Goal: Contribute content: Add original content to the website for others to see

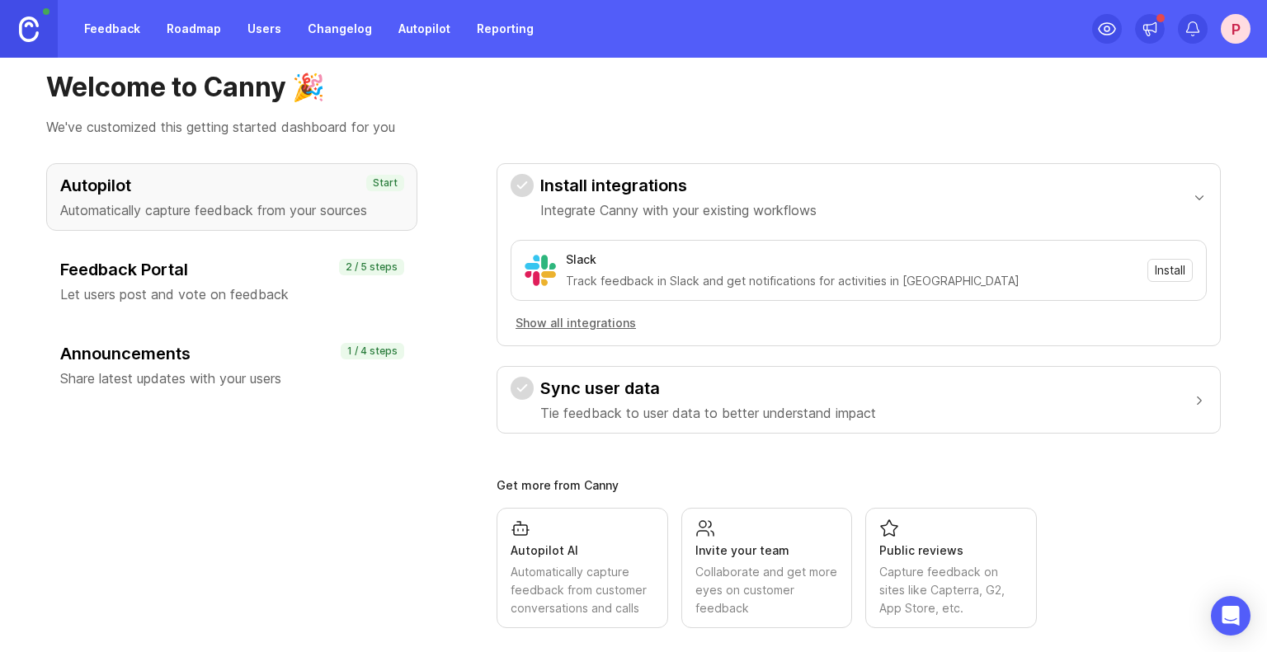
scroll to position [40, 0]
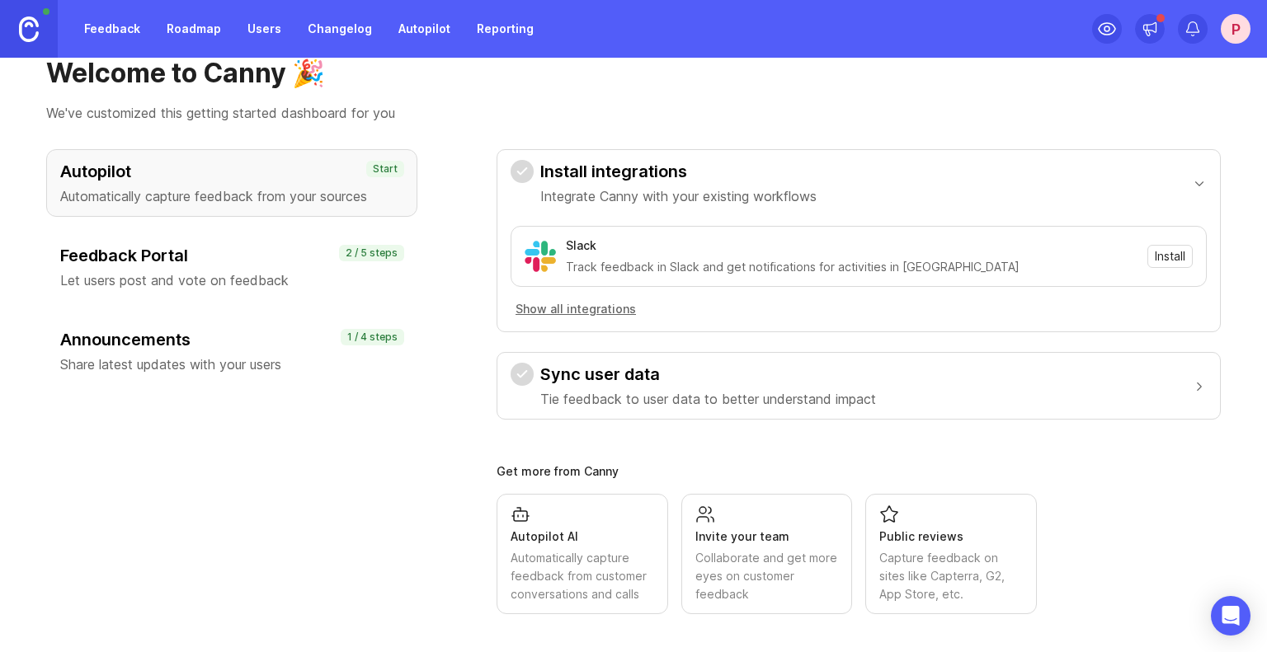
click at [602, 306] on button "Show all integrations" at bounding box center [575, 309] width 130 height 18
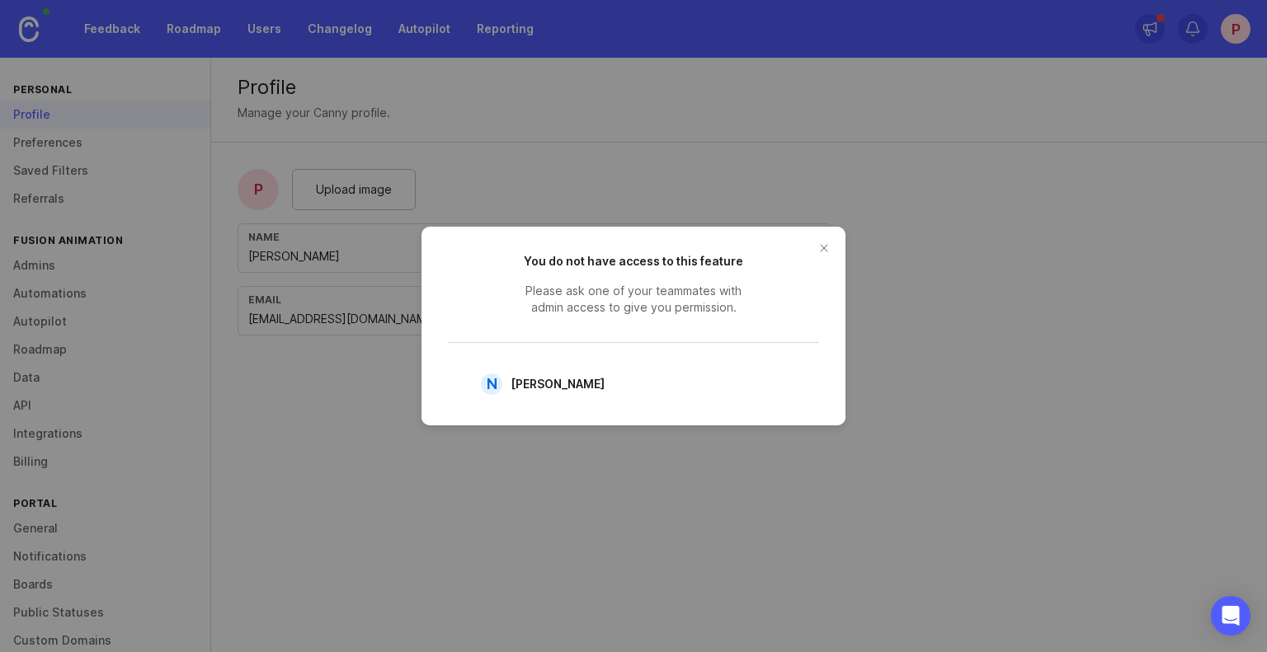
click at [825, 247] on button "close button" at bounding box center [824, 248] width 26 height 26
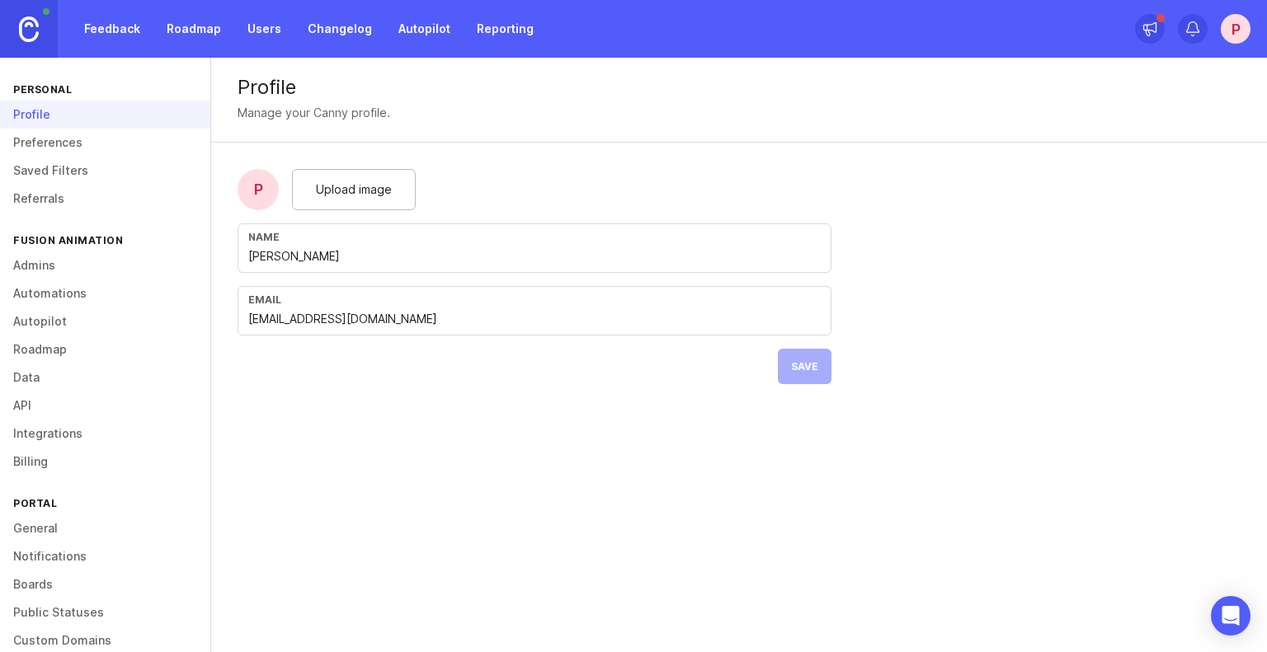
click at [259, 29] on link "Users" at bounding box center [264, 29] width 54 height 30
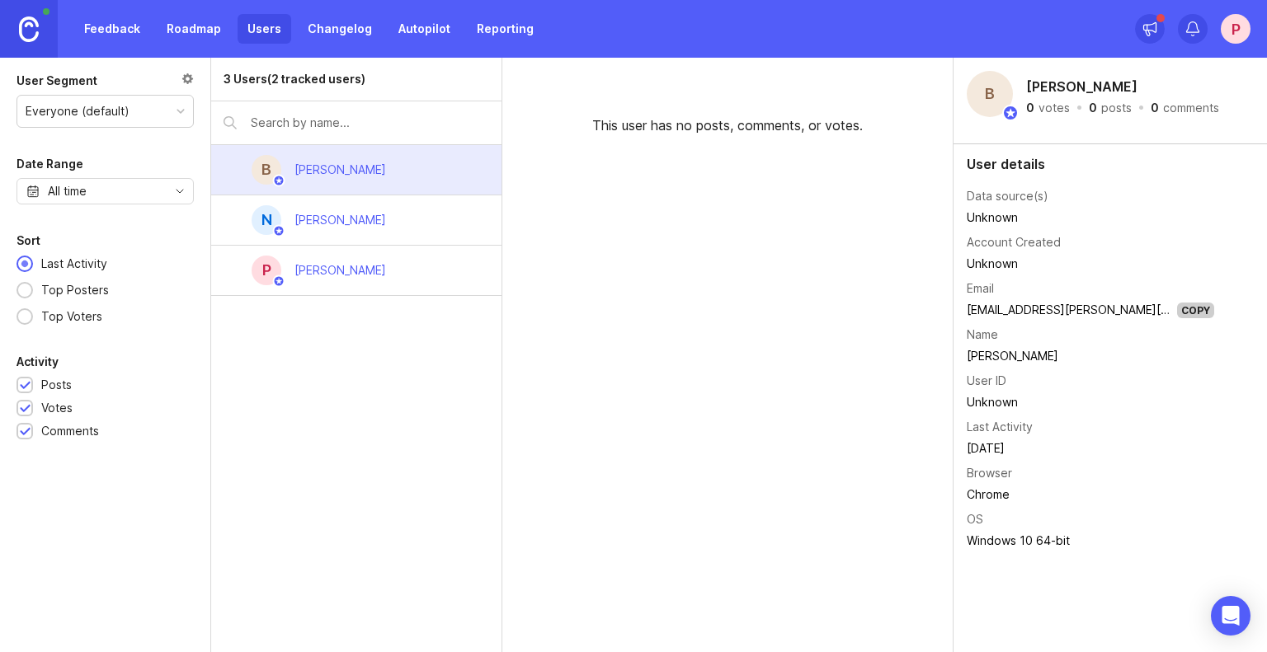
click at [200, 35] on link "Roadmap" at bounding box center [194, 29] width 74 height 30
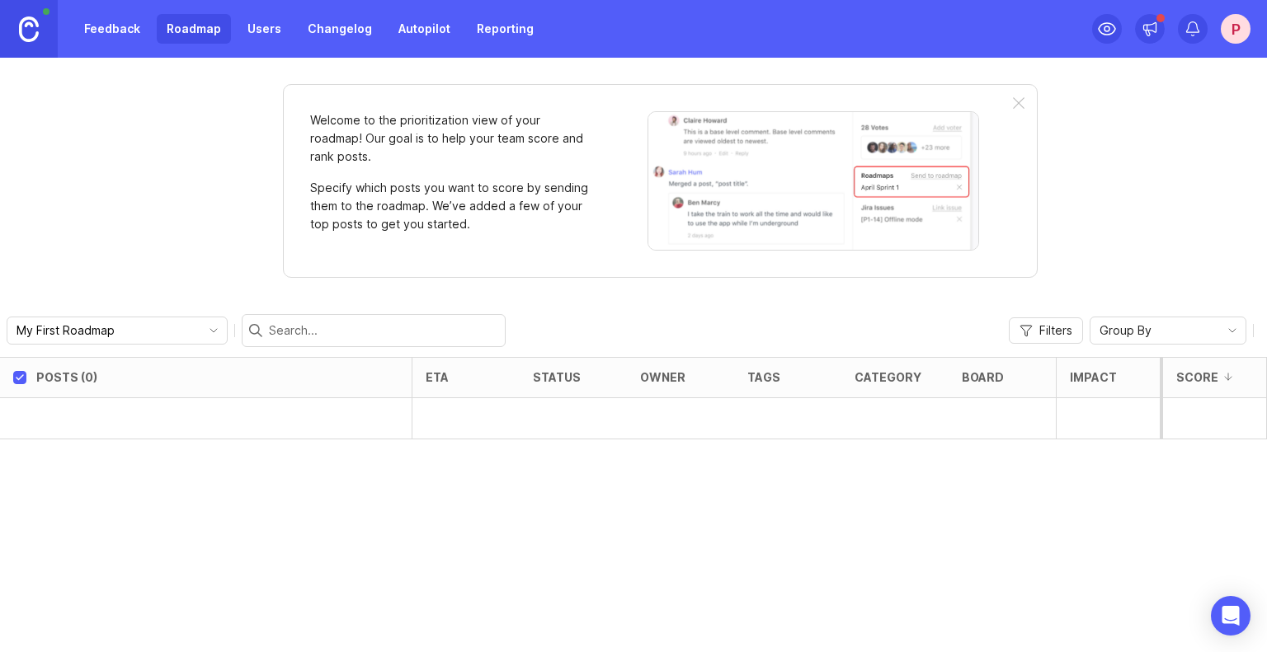
click at [119, 36] on link "Feedback" at bounding box center [112, 29] width 76 height 30
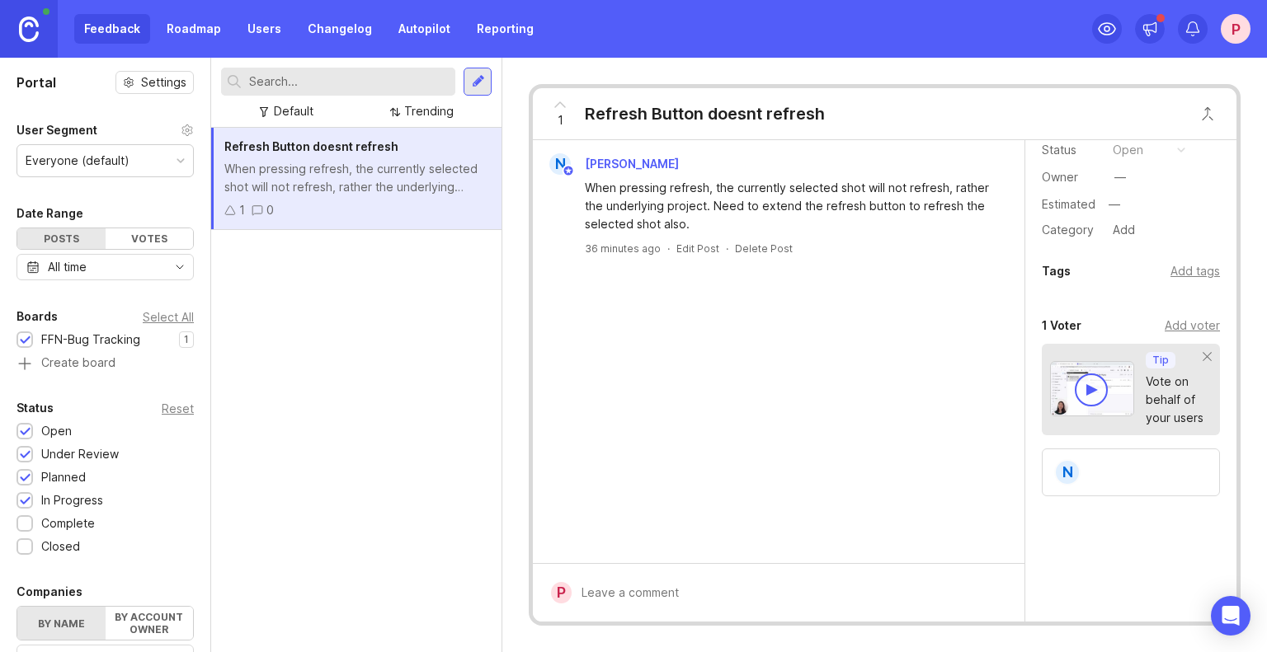
scroll to position [82, 0]
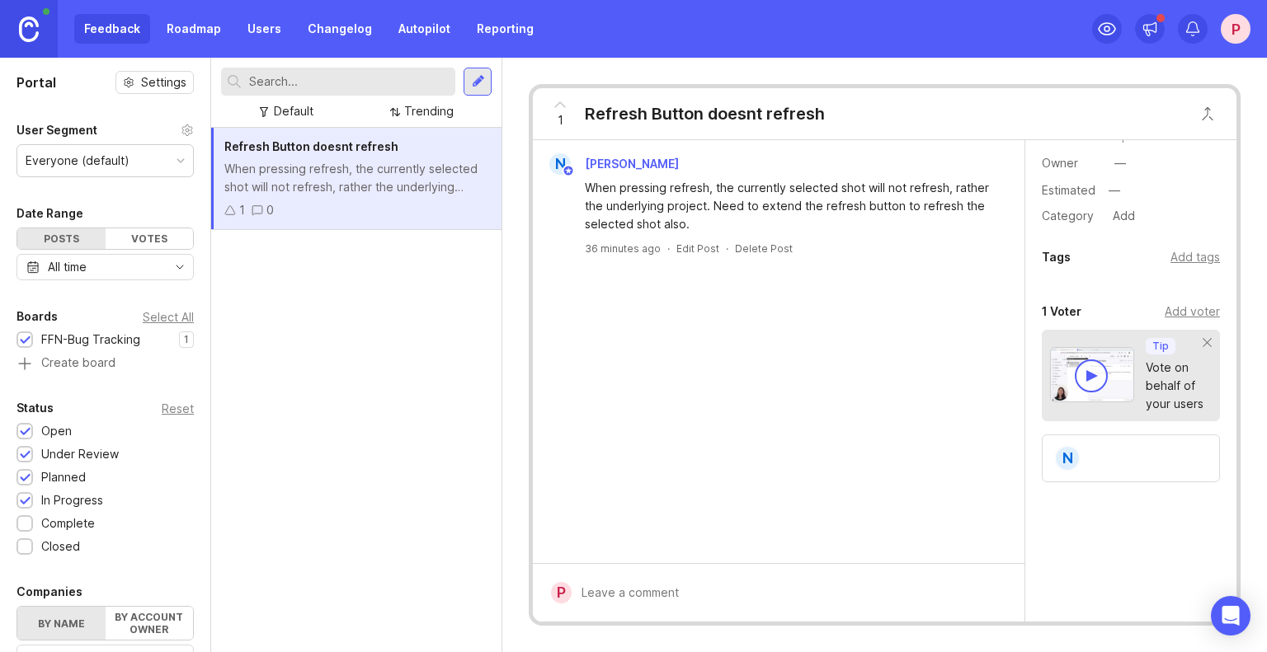
click at [1173, 313] on div "Add voter" at bounding box center [1191, 312] width 55 height 18
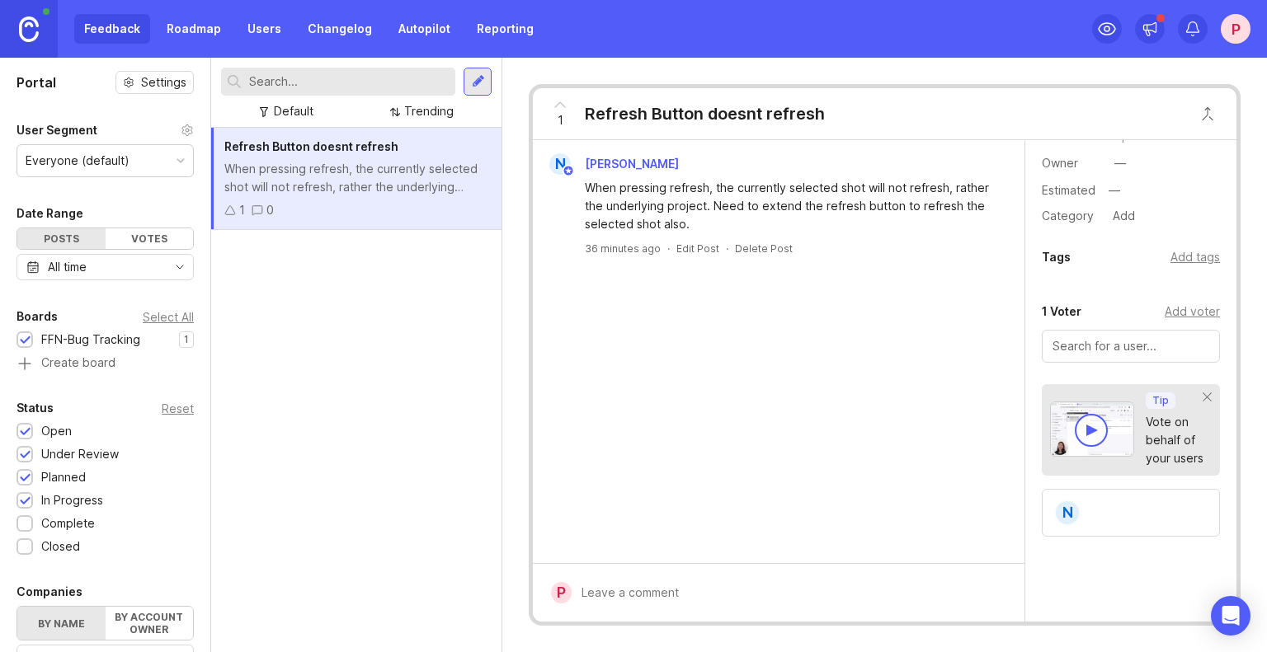
click at [1182, 309] on div "Add voter" at bounding box center [1191, 312] width 55 height 18
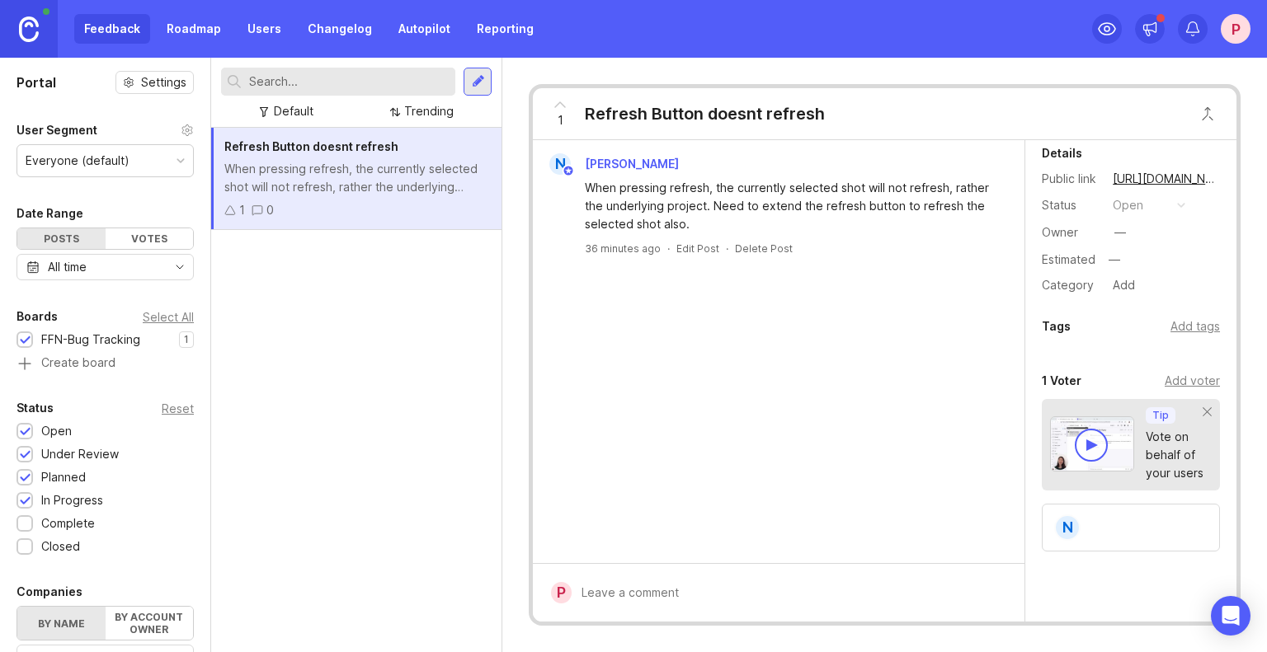
scroll to position [0, 0]
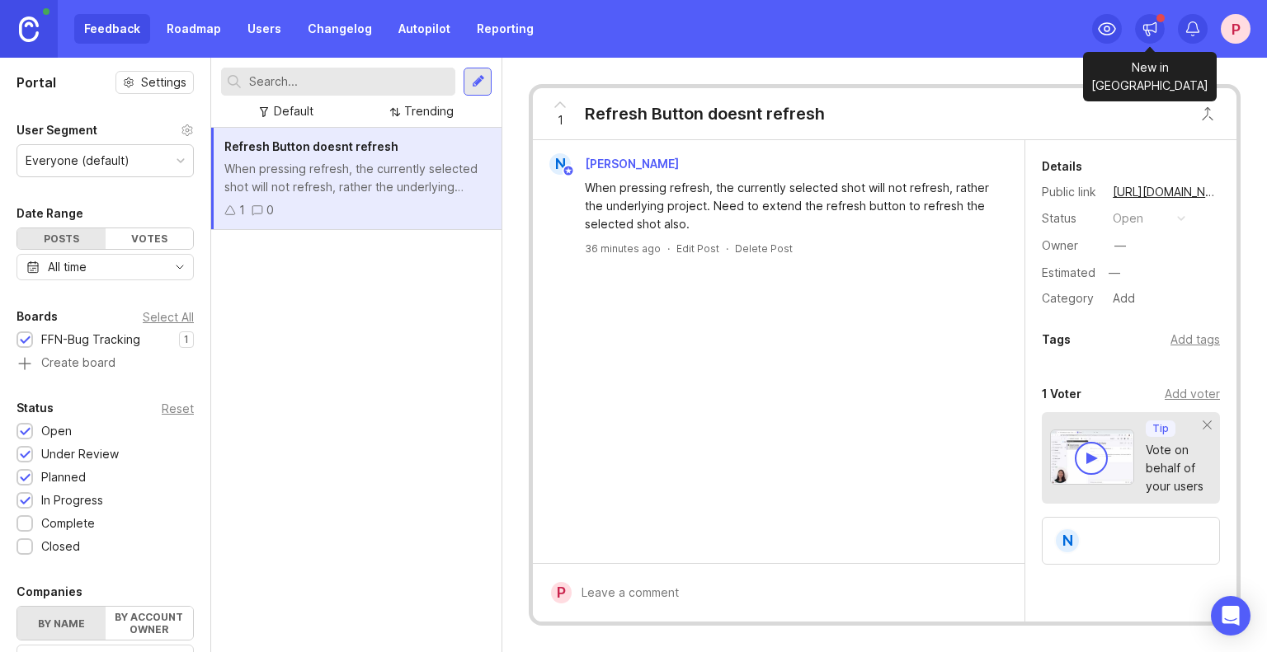
click at [1144, 30] on icon at bounding box center [1150, 28] width 12 height 10
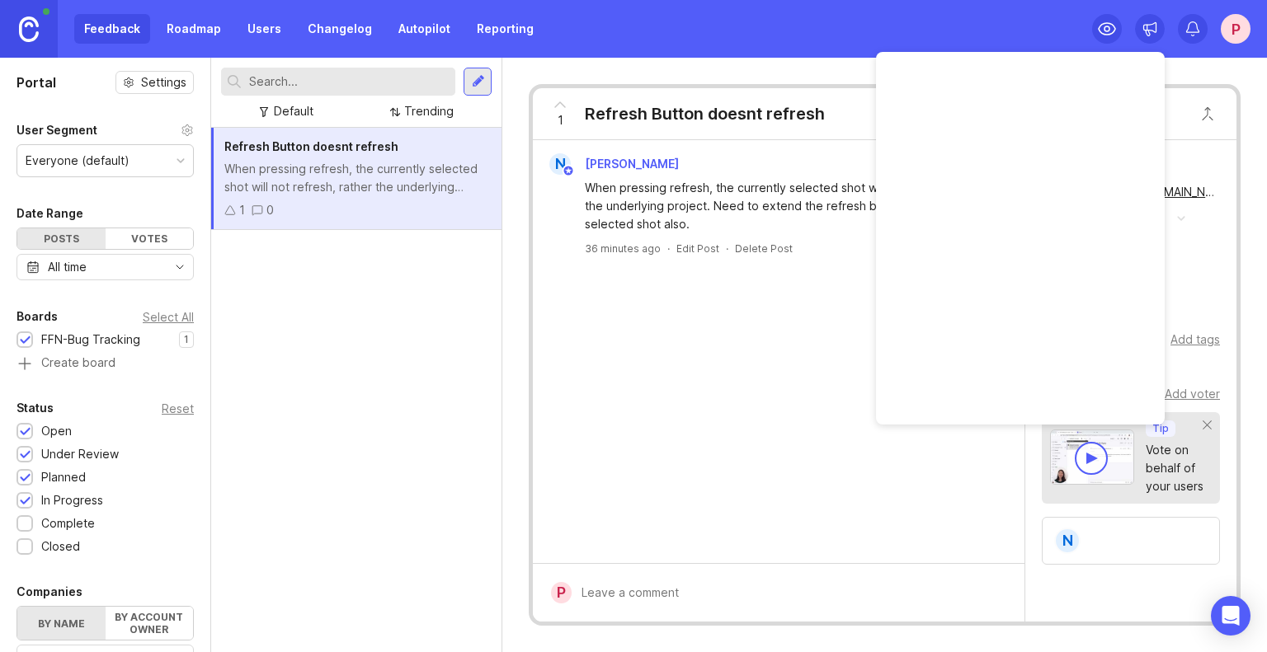
click at [1144, 30] on icon at bounding box center [1150, 28] width 12 height 10
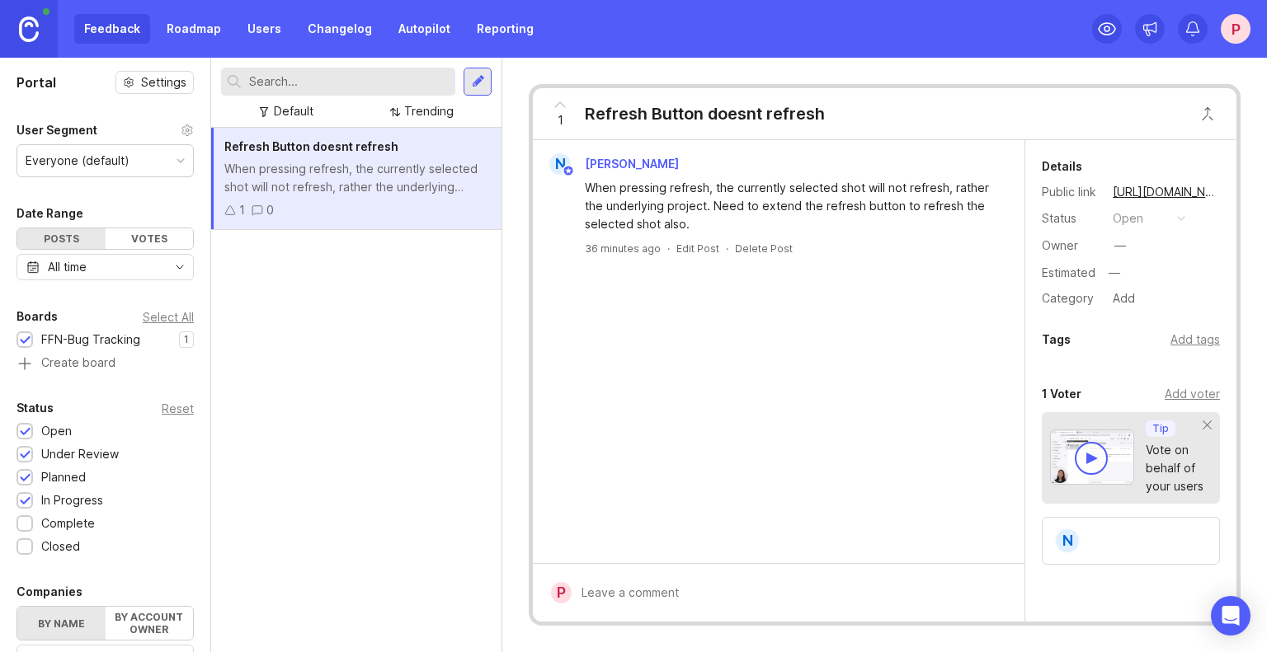
click at [333, 27] on link "Changelog" at bounding box center [340, 29] width 84 height 30
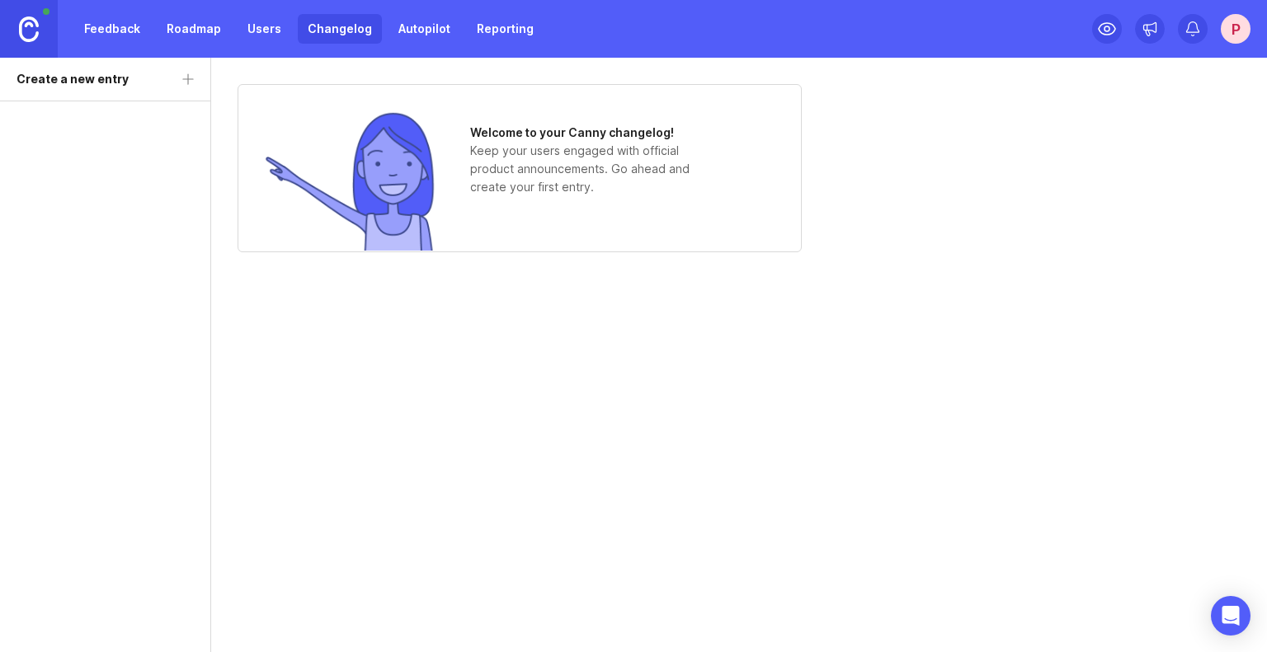
click at [92, 37] on link "Feedback" at bounding box center [112, 29] width 76 height 30
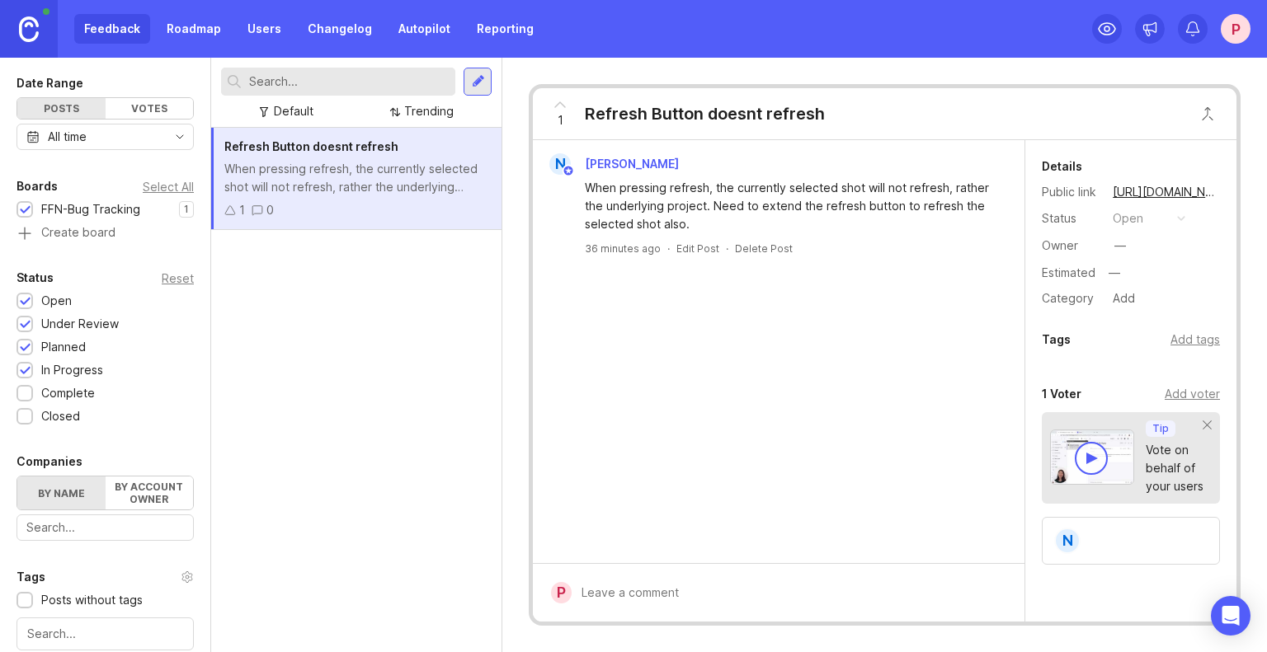
scroll to position [165, 0]
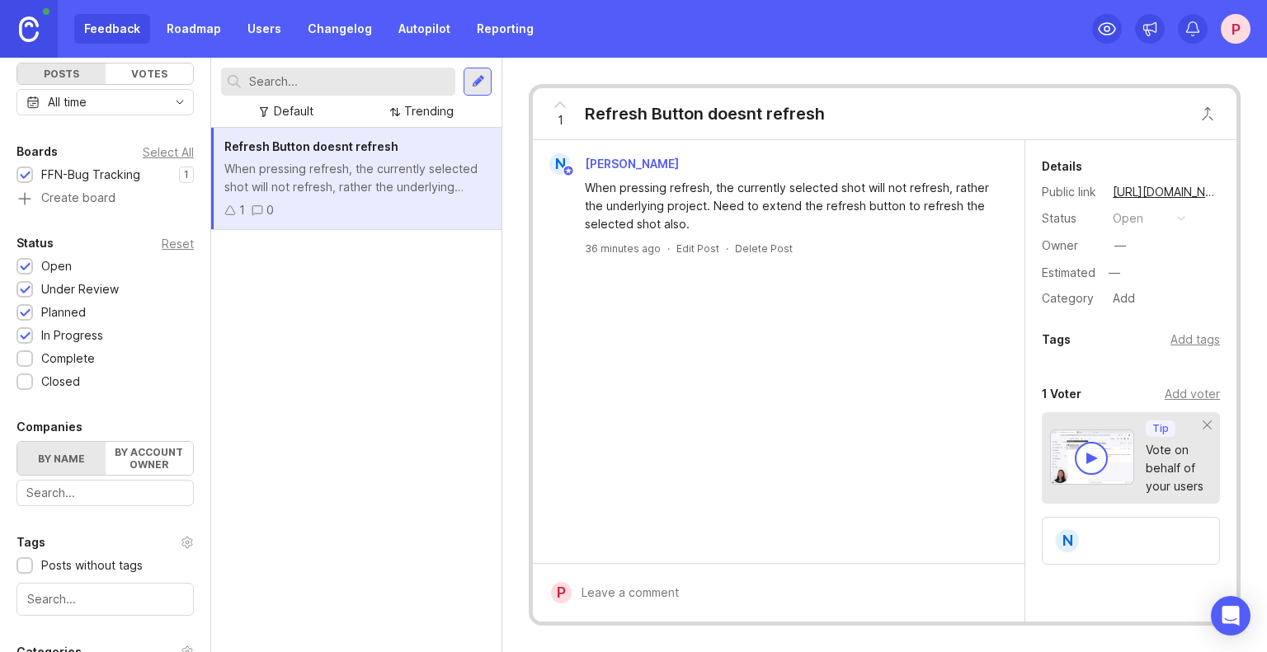
click at [101, 176] on div "FFN-Bug Tracking" at bounding box center [90, 175] width 99 height 18
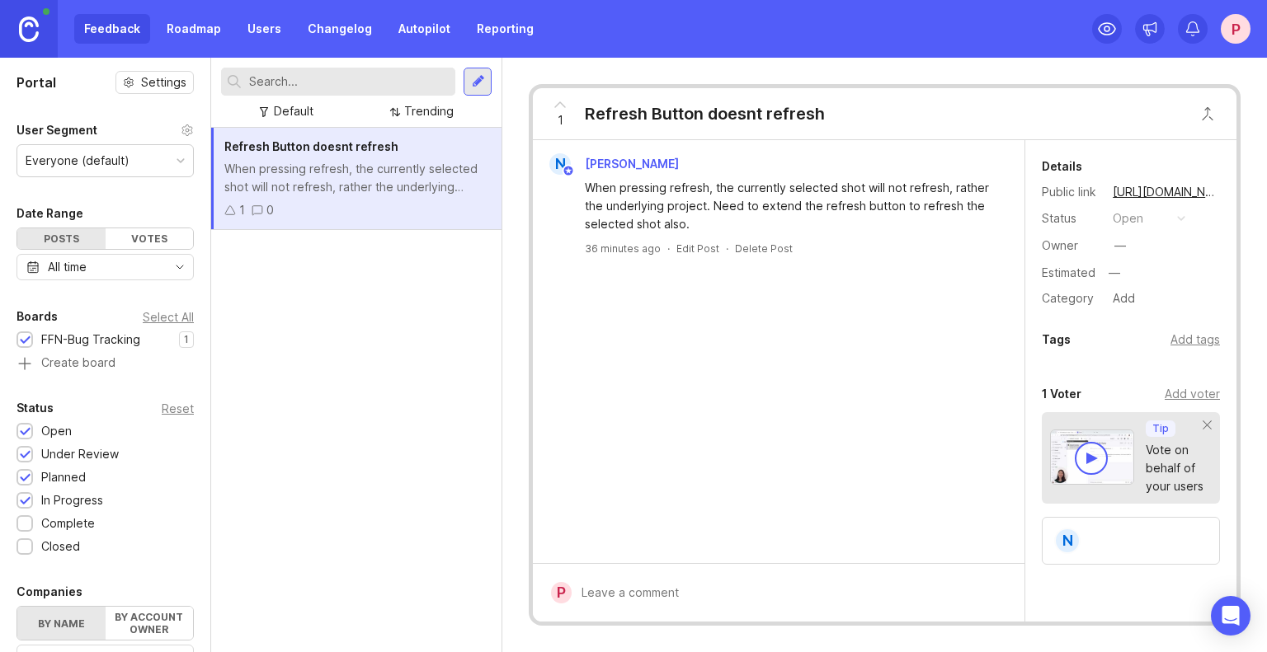
scroll to position [0, 0]
click at [854, 414] on div "N Niall Earley When pressing refresh, the currently selected shot will not refr…" at bounding box center [778, 351] width 491 height 423
click at [78, 342] on div "FFN-Bug Tracking" at bounding box center [90, 340] width 99 height 18
click at [365, 309] on div "Refresh Button doesnt refresh When pressing refresh, the currently selected sho…" at bounding box center [356, 390] width 290 height 524
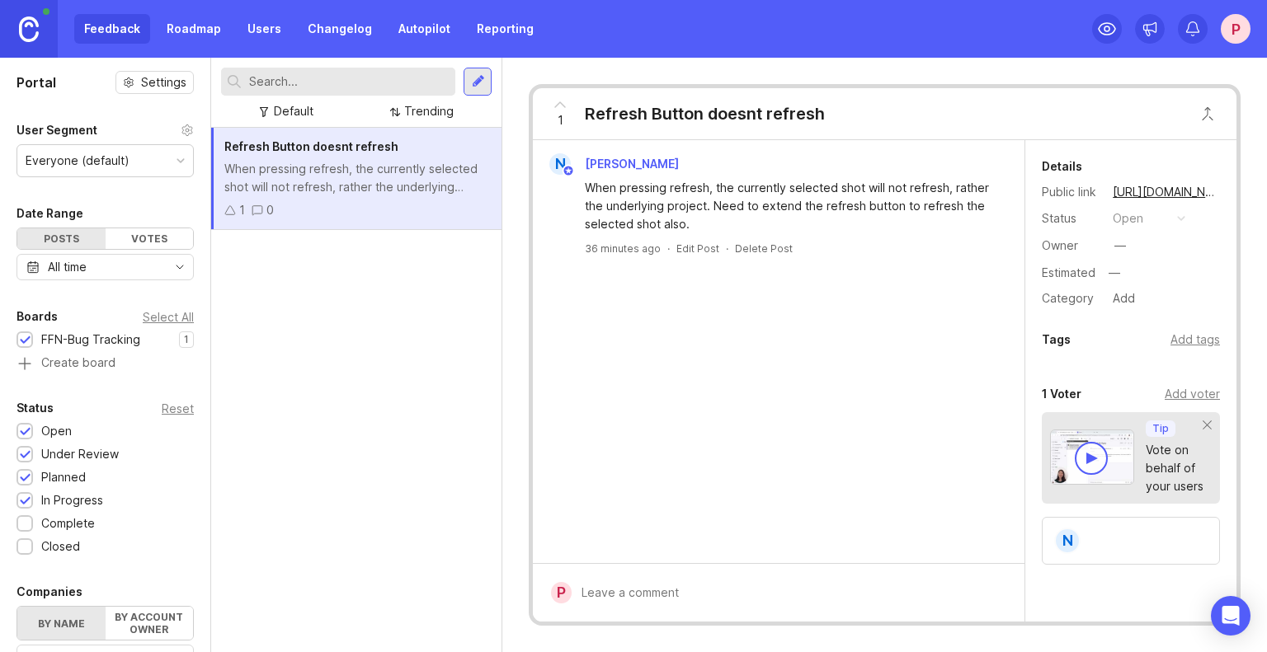
click at [717, 323] on div "N Niall Earley When pressing refresh, the currently selected shot will not refr…" at bounding box center [778, 351] width 491 height 423
click at [474, 82] on div at bounding box center [478, 81] width 13 height 15
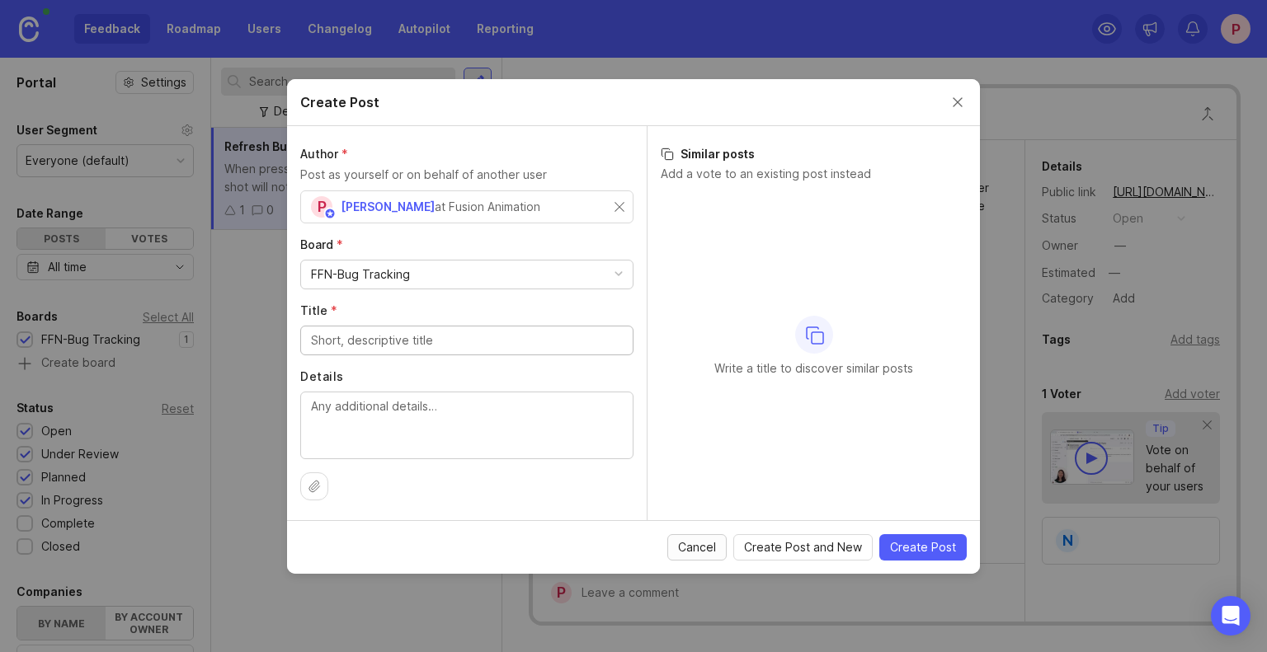
click at [687, 549] on span "Cancel" at bounding box center [697, 547] width 38 height 16
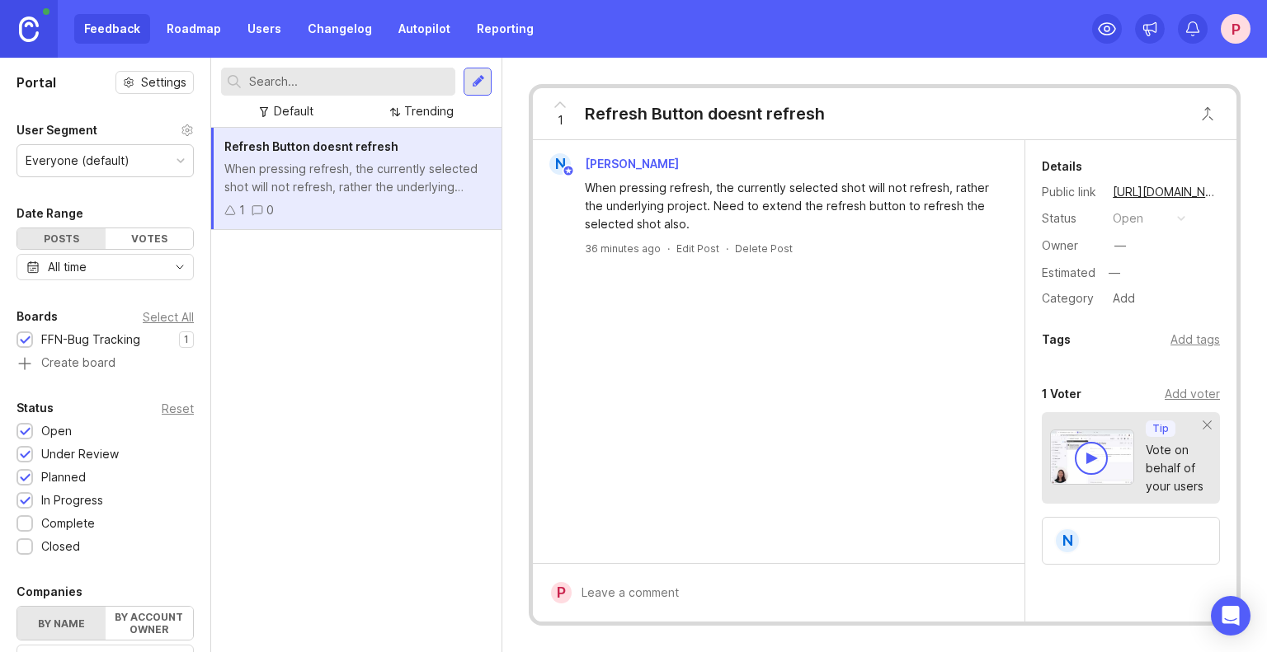
click at [472, 82] on div at bounding box center [478, 81] width 13 height 15
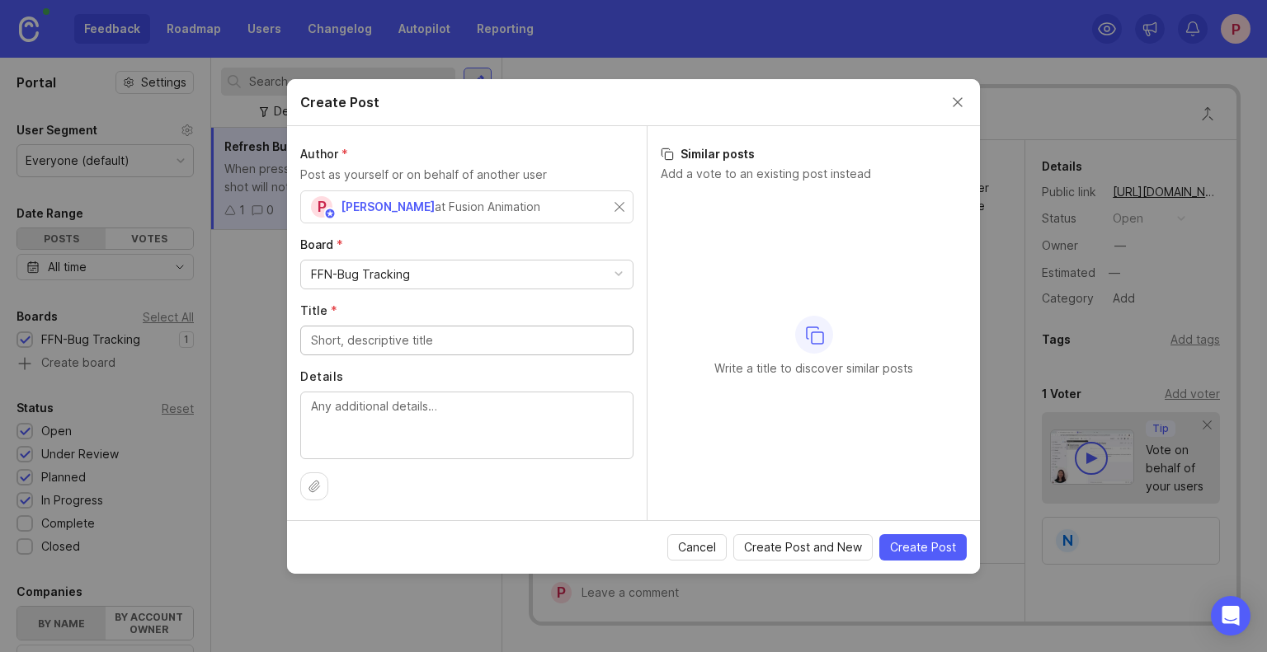
click at [418, 329] on div at bounding box center [466, 341] width 333 height 30
type input "Auto-fill Kitsu submit panel"
click at [368, 408] on textarea "Details" at bounding box center [467, 424] width 312 height 54
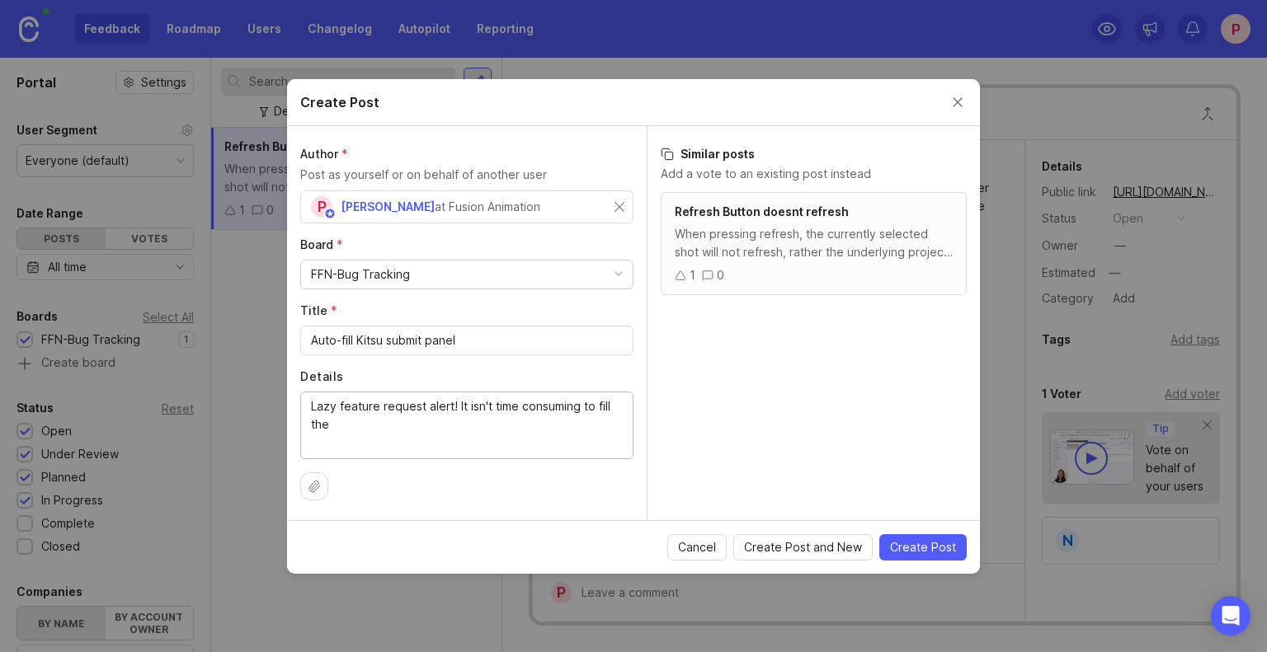
type textarea "Lazy feature request alert! It isn't time consuming to fill the"
drag, startPoint x: 503, startPoint y: 92, endPoint x: 481, endPoint y: 125, distance: 39.8
click at [481, 125] on div "Create Post" at bounding box center [633, 102] width 693 height 47
click at [311, 347] on input "Auto-fill Kitsu submit panel" at bounding box center [467, 340] width 312 height 18
type input "Feature Request / Auto-fill [PERSON_NAME] submit panel"
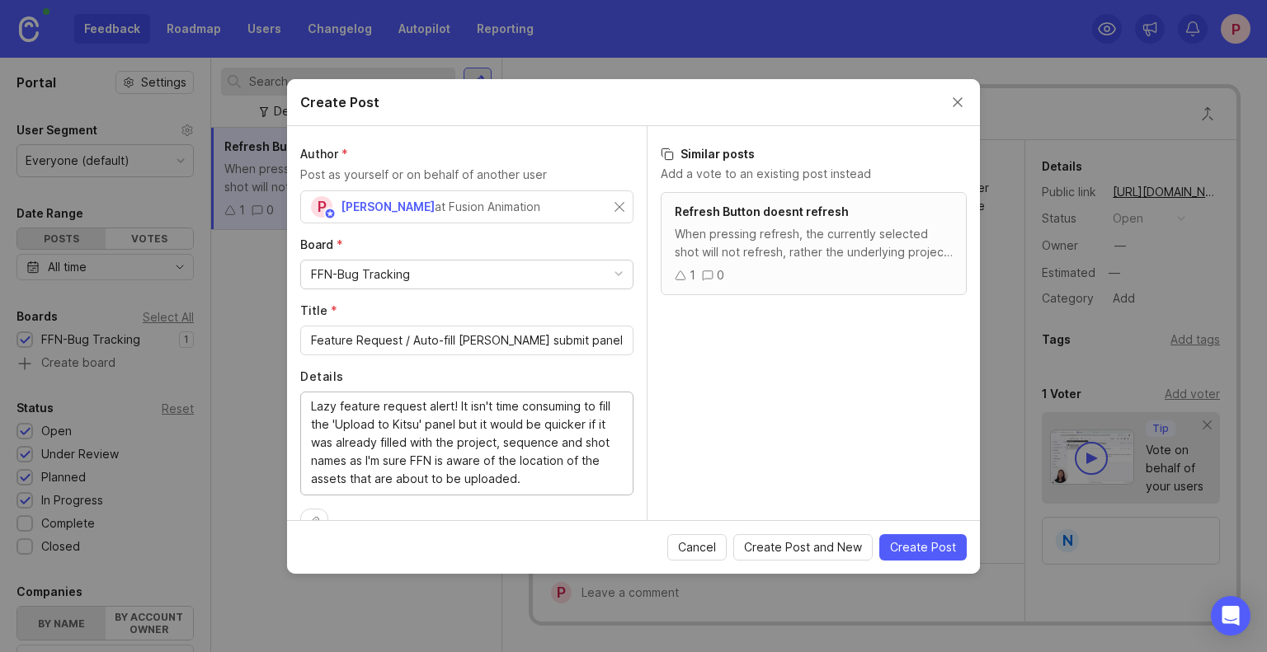
click at [584, 406] on textarea "Lazy feature request alert! It isn't time consuming to fill the 'Upload to Kits…" at bounding box center [467, 442] width 312 height 91
click at [569, 423] on textarea "Lazy feature request alert! It isn't time consuming at all to fill the 'Upload …" at bounding box center [467, 451] width 312 height 109
click at [451, 462] on textarea "Lazy feature request alert! It isn't time consuming at all to fill the 'Upload …" at bounding box center [467, 451] width 312 height 109
click at [570, 464] on textarea "Lazy feature request alert! It isn't time consuming at all to fill the 'Upload …" at bounding box center [467, 451] width 312 height 109
click at [385, 496] on textarea "Lazy feature request alert! It isn't time consuming at all to fill the 'Upload …" at bounding box center [467, 451] width 312 height 109
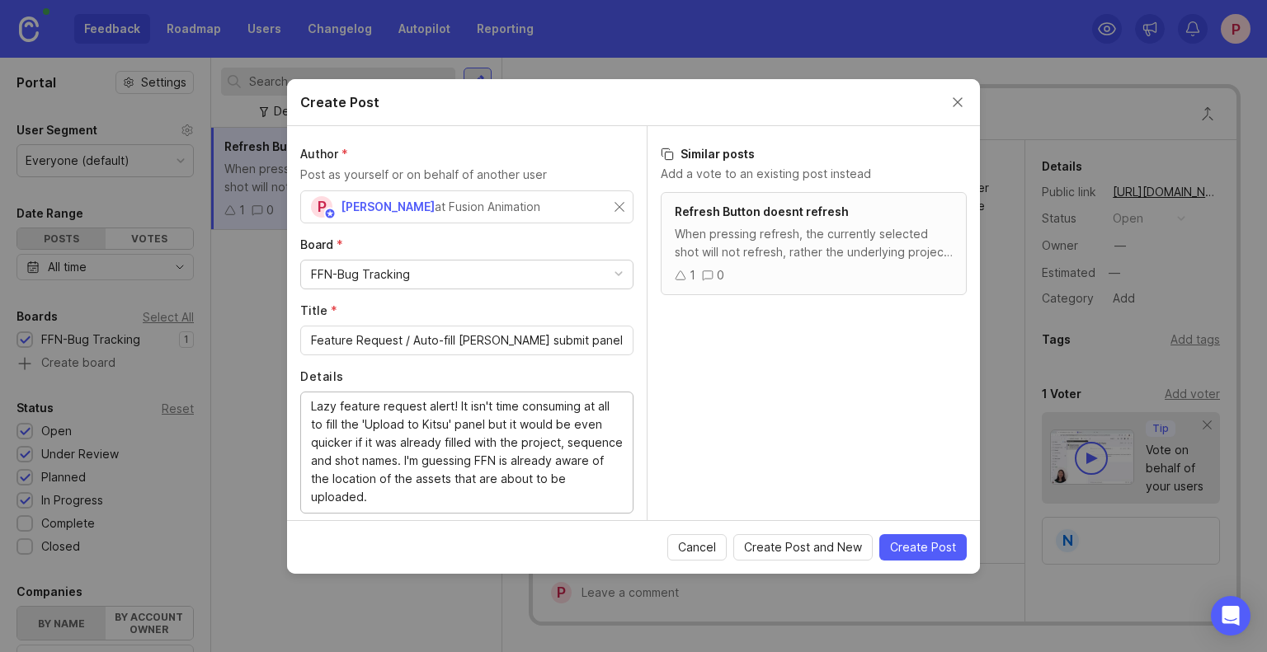
click at [458, 465] on textarea "Lazy feature request alert! It isn't time consuming at all to fill the 'Upload …" at bounding box center [467, 451] width 312 height 109
click at [446, 513] on textarea "Lazy feature request alert! It isn't time consuming at all to fill the 'Upload …" at bounding box center [467, 460] width 312 height 127
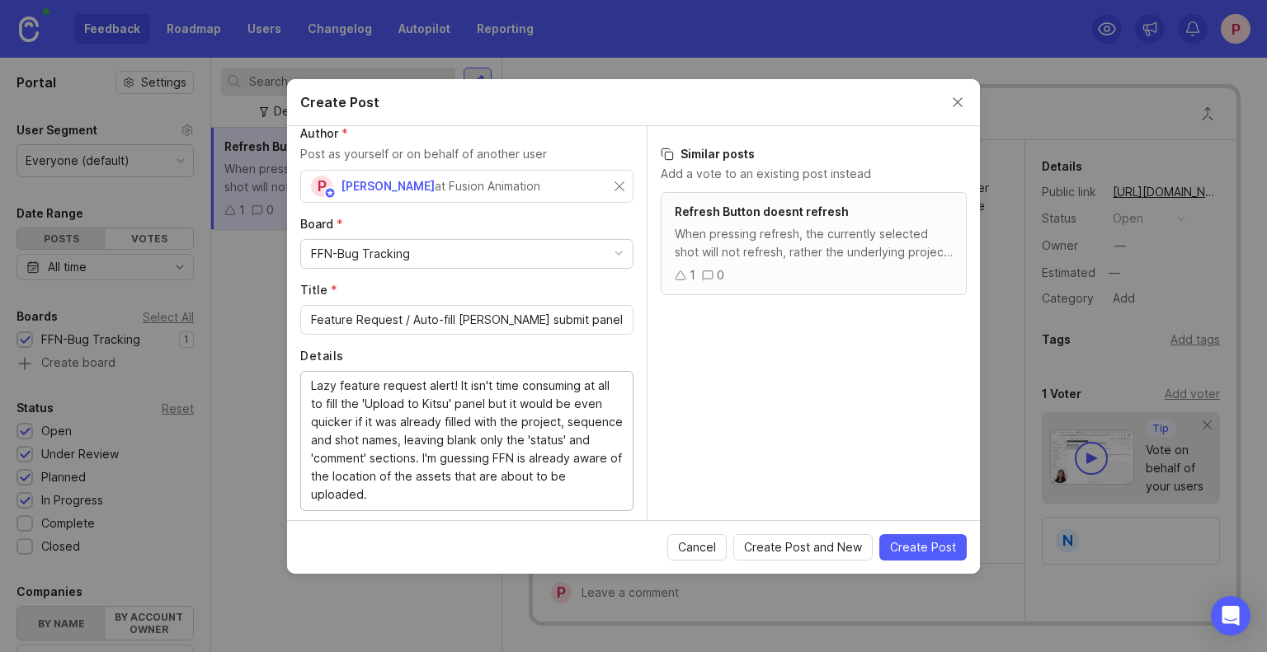
scroll to position [70, 0]
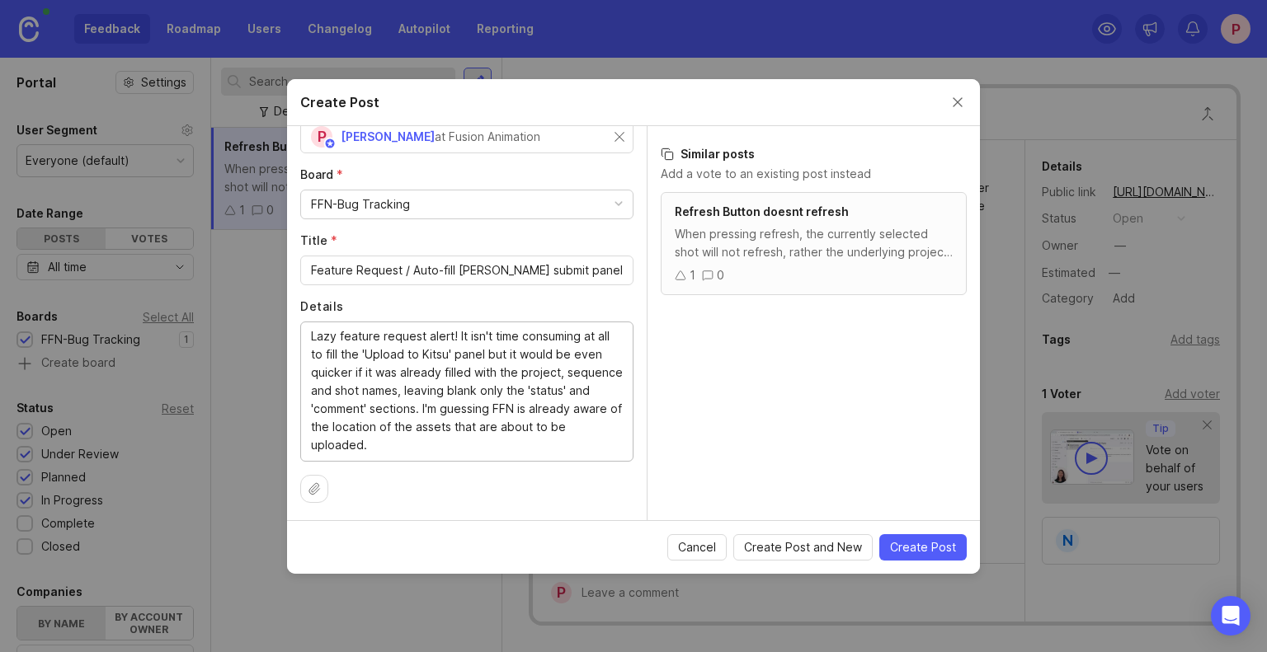
drag, startPoint x: 486, startPoint y: 481, endPoint x: 535, endPoint y: 521, distance: 63.9
click at [535, 521] on form "Create Post Author * Post as yourself or on behalf of another user P Pauls Klan…" at bounding box center [633, 326] width 693 height 495
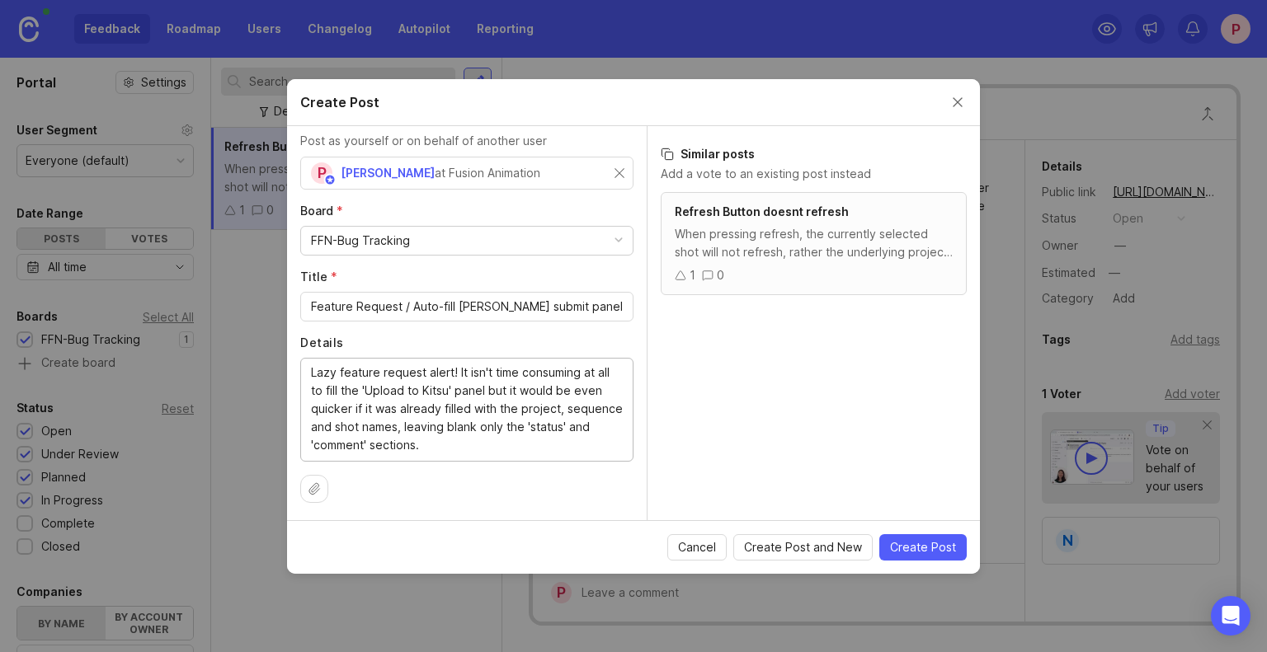
click at [313, 370] on textarea "Lazy feature request alert! It isn't time consuming at all to fill the 'Upload …" at bounding box center [467, 409] width 312 height 91
click at [458, 376] on textarea "! Lazy feature request alert! It isn't time consuming at all to fill the 'Uploa…" at bounding box center [467, 409] width 312 height 91
click at [467, 376] on textarea "! Lazy feature request alert ! It isn't time consuming at all to fill the 'Uplo…" at bounding box center [467, 409] width 312 height 91
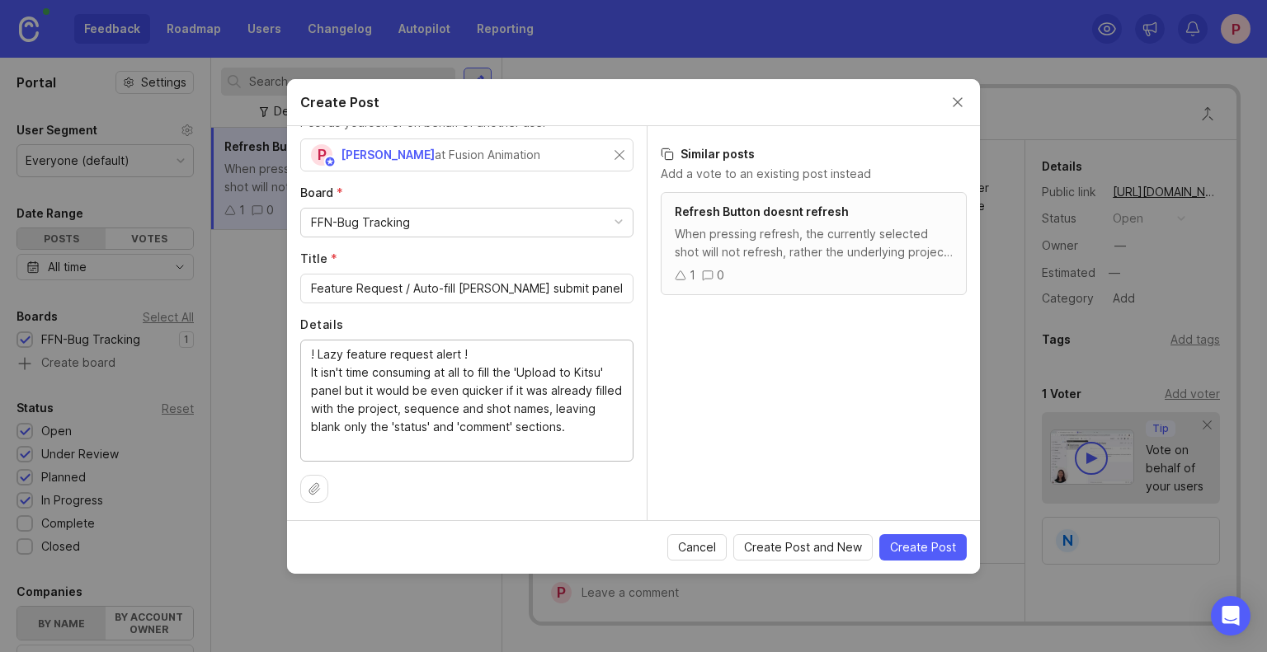
click at [575, 413] on textarea "! Lazy feature request alert ! It isn't time consuming at all to fill the 'Uplo…" at bounding box center [467, 399] width 312 height 109
type textarea "! Lazy feature request alert ! It isn't time consuming at all to fill the 'Uplo…"
click at [320, 482] on icon at bounding box center [314, 488] width 13 height 13
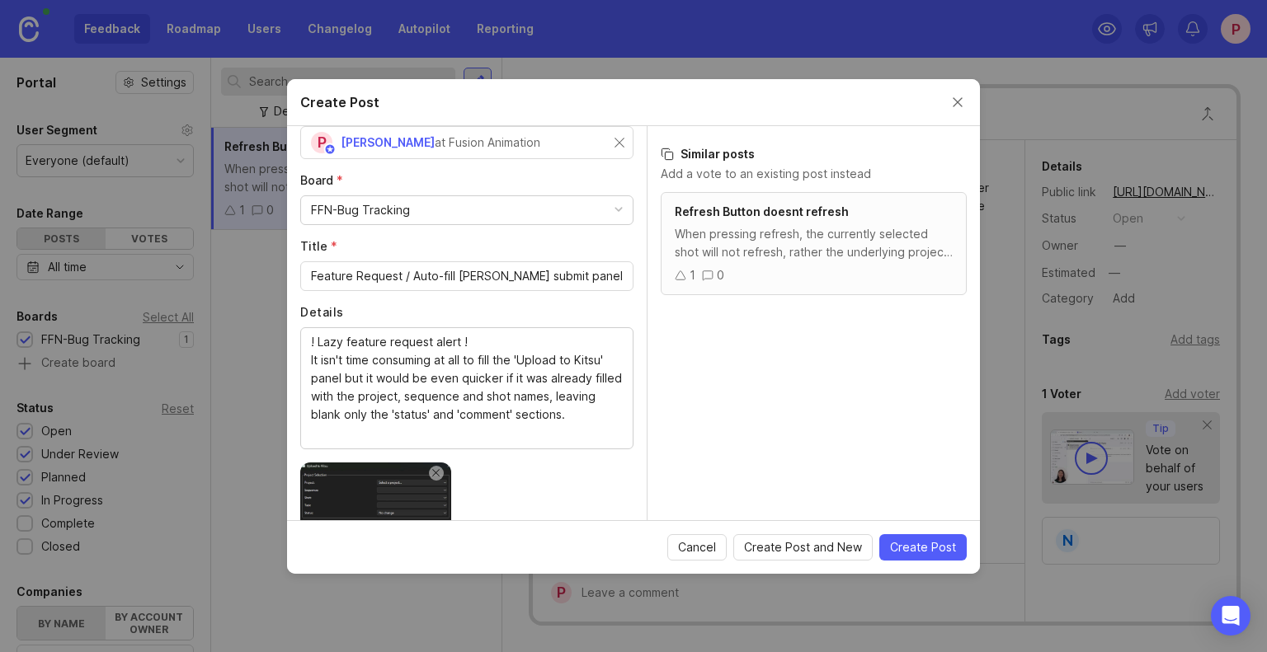
scroll to position [26, 0]
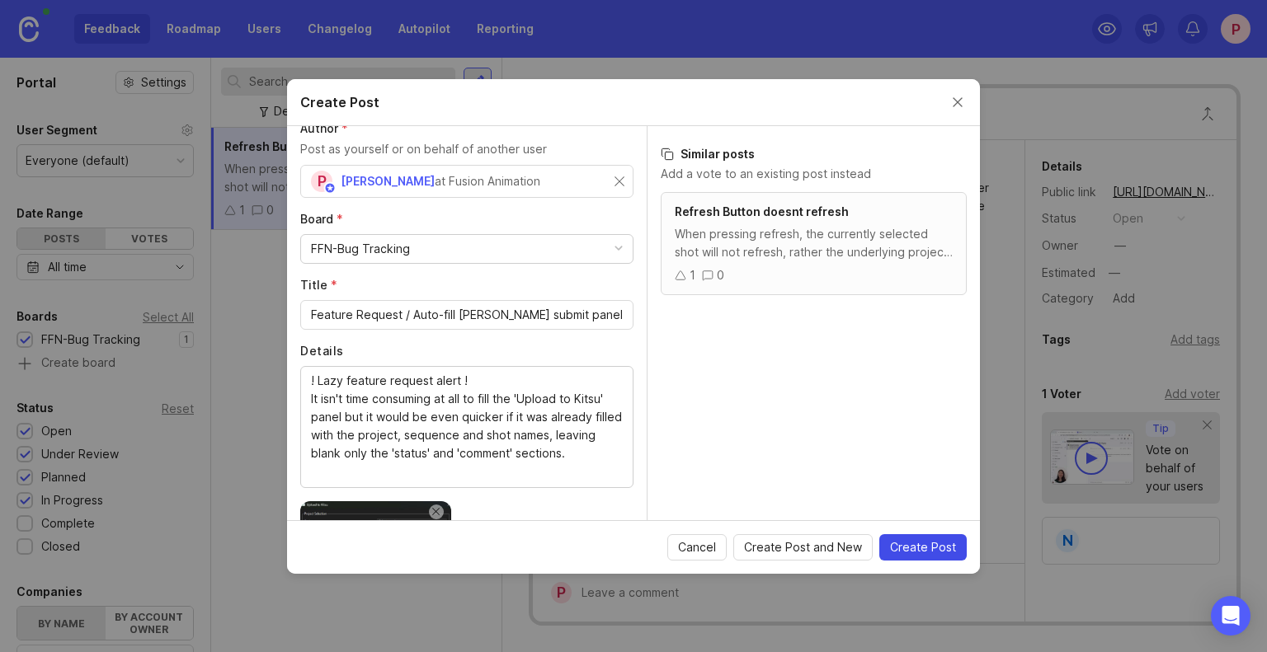
click at [915, 546] on span "Create Post" at bounding box center [923, 547] width 66 height 16
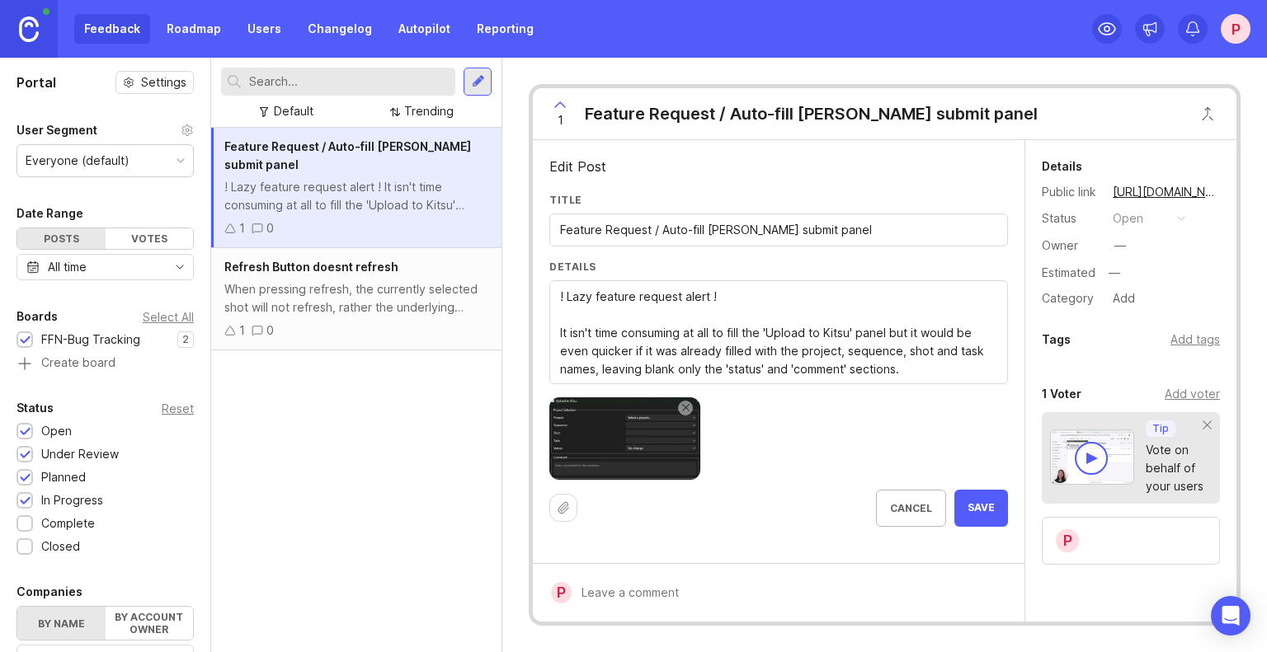
type textarea "! Lazy feature request alert ! It isn't time consuming at all to fill the 'Uplo…"
click at [983, 504] on span "Save" at bounding box center [980, 508] width 27 height 14
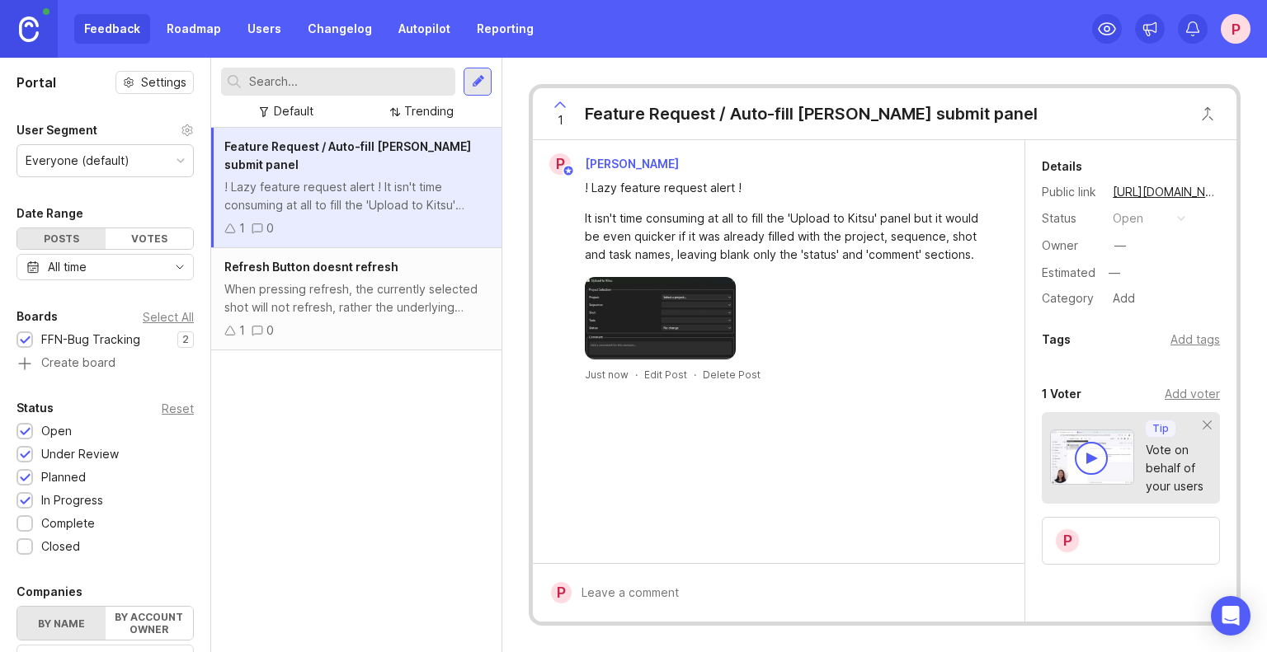
click at [395, 416] on div "Feature Request / Auto-fill Kitsu submit panel ! Lazy feature request alert ! I…" at bounding box center [356, 390] width 290 height 524
click at [306, 261] on div "Refresh Button doesnt refresh When pressing refresh, the currently selected sho…" at bounding box center [356, 299] width 290 height 102
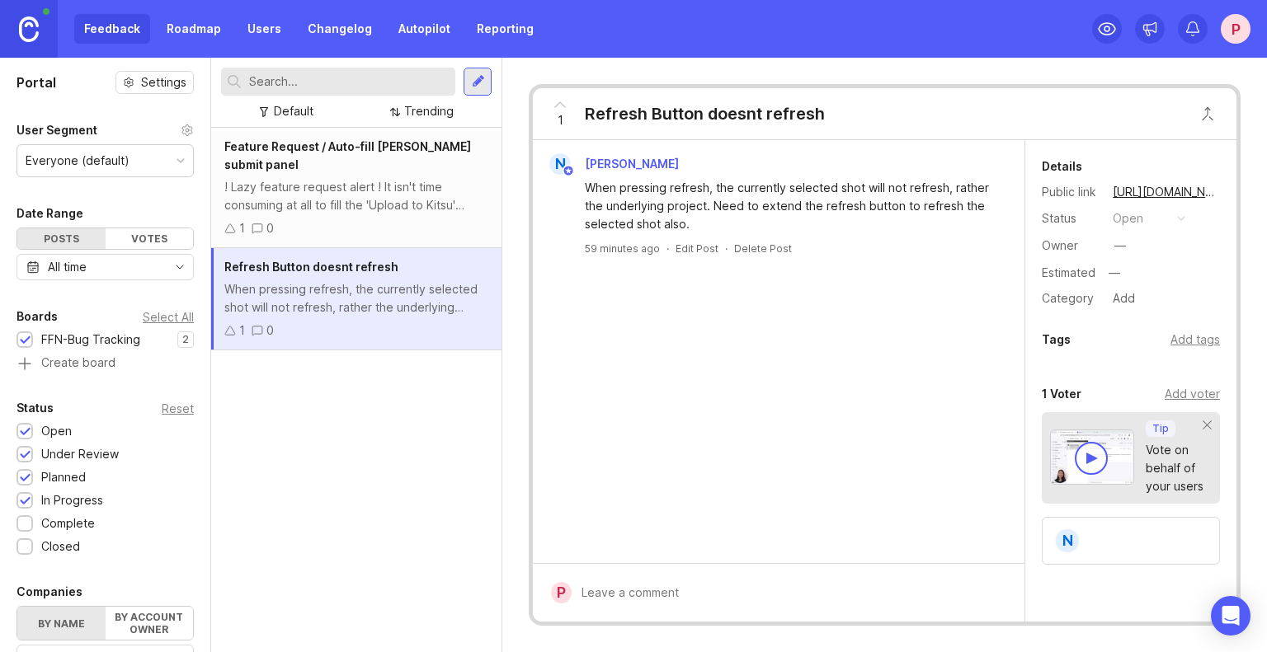
click at [316, 178] on div "! Lazy feature request alert ! It isn't time consuming at all to fill the 'Uplo…" at bounding box center [356, 196] width 264 height 36
